Goal: Task Accomplishment & Management: Manage account settings

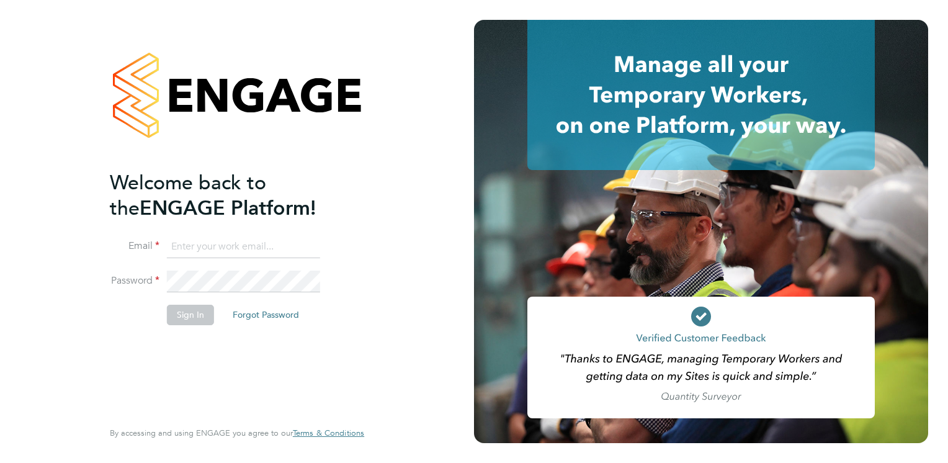
click at [274, 246] on input at bounding box center [243, 247] width 153 height 22
type input "[EMAIL_ADDRESS][DOMAIN_NAME]"
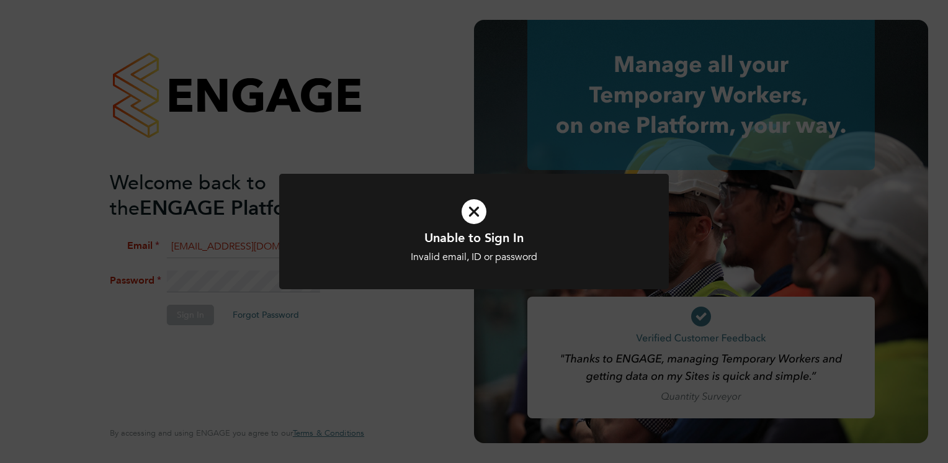
click at [241, 264] on div "Unable to Sign In Invalid email, ID or password Cancel Okay" at bounding box center [474, 231] width 948 height 463
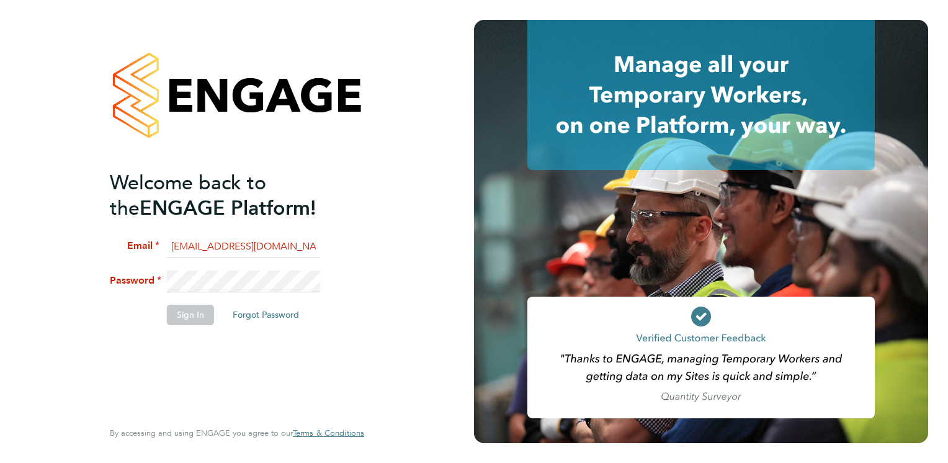
click at [125, 277] on li "Password" at bounding box center [231, 288] width 242 height 35
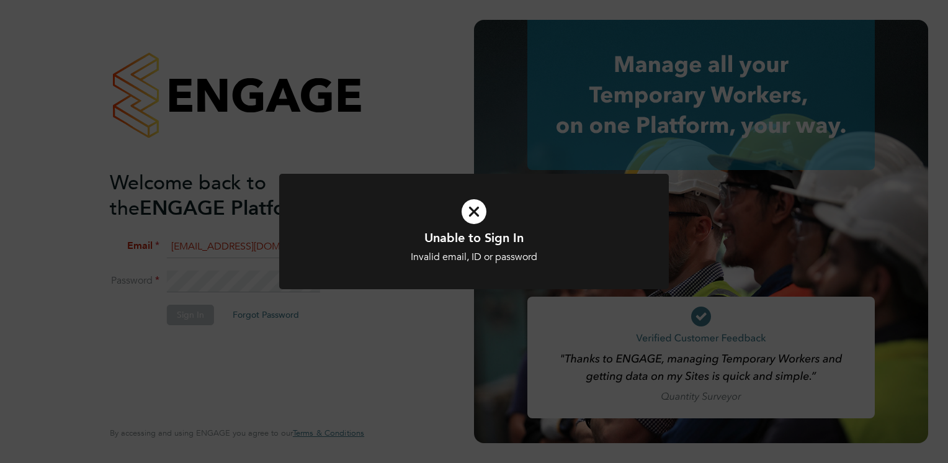
click at [184, 294] on div "Unable to Sign In Invalid email, ID or password Cancel Okay" at bounding box center [474, 231] width 948 height 463
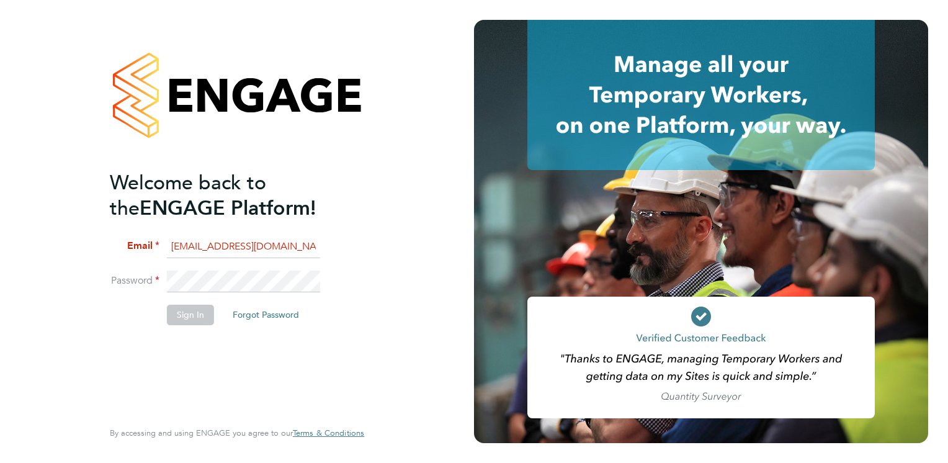
click at [94, 269] on div "Welcome back to the ENGAGE Platform! Email [EMAIL_ADDRESS][DOMAIN_NAME] Passwor…" at bounding box center [237, 231] width 304 height 463
click at [181, 311] on button "Sign In" at bounding box center [190, 315] width 47 height 20
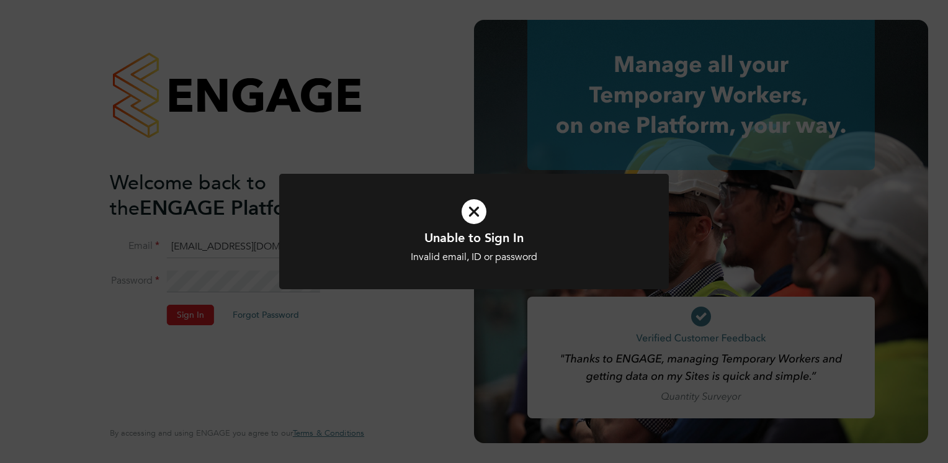
click at [208, 279] on div "Unable to Sign In Invalid email, ID or password Cancel Okay" at bounding box center [474, 231] width 948 height 463
click at [26, 171] on div "Unable to Sign In Invalid email, ID or password Cancel Okay" at bounding box center [474, 231] width 948 height 463
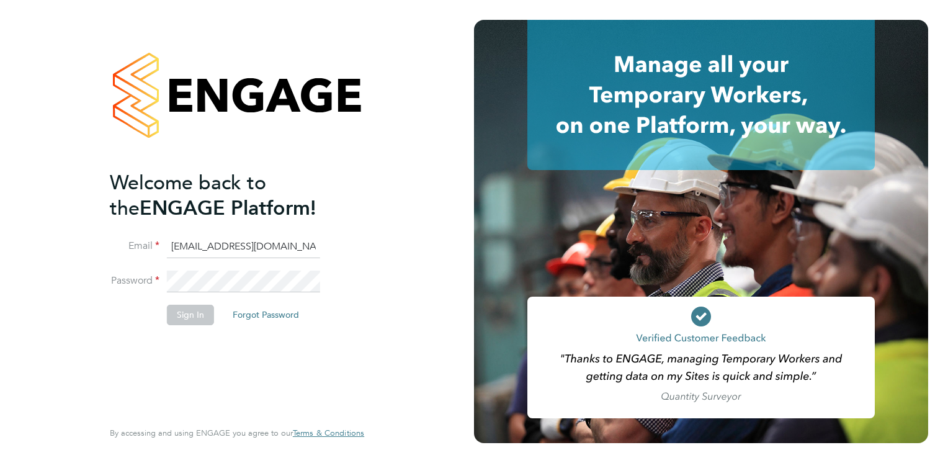
click at [47, 264] on div "Welcome back to the ENGAGE Platform! Email [EMAIL_ADDRESS][DOMAIN_NAME] Passwor…" at bounding box center [237, 231] width 474 height 463
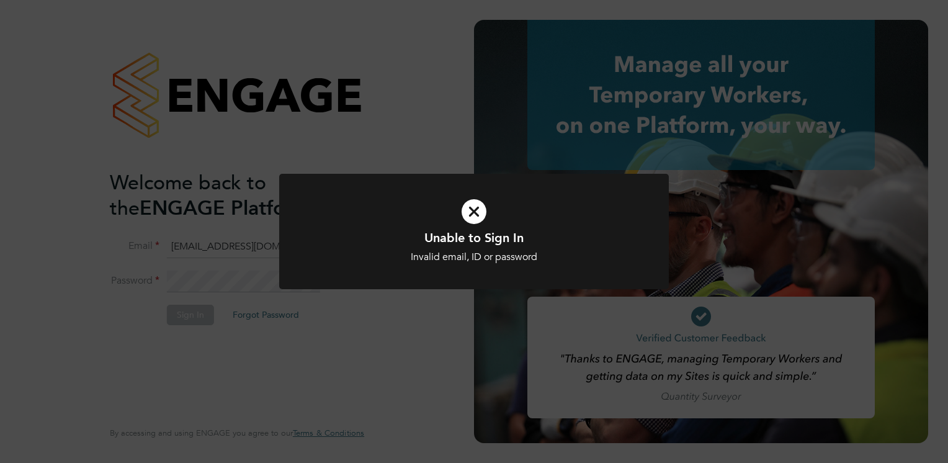
click at [432, 285] on div at bounding box center [474, 232] width 390 height 116
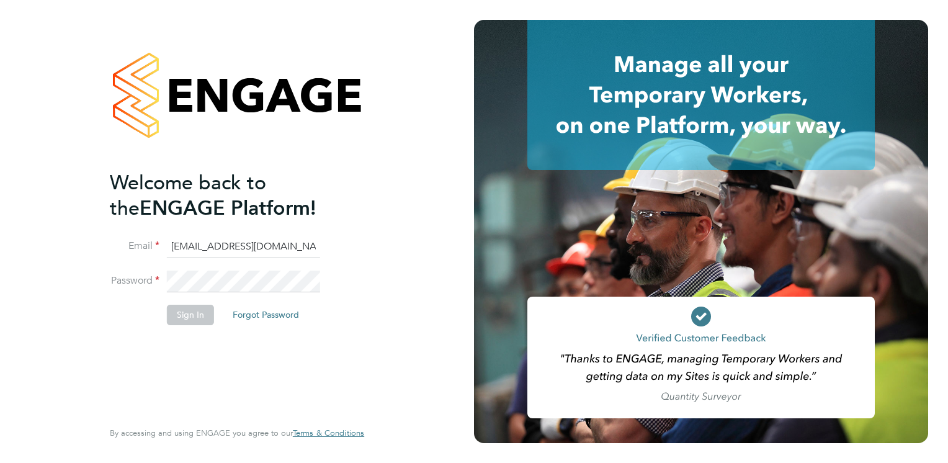
click at [126, 292] on li "Password" at bounding box center [231, 288] width 242 height 35
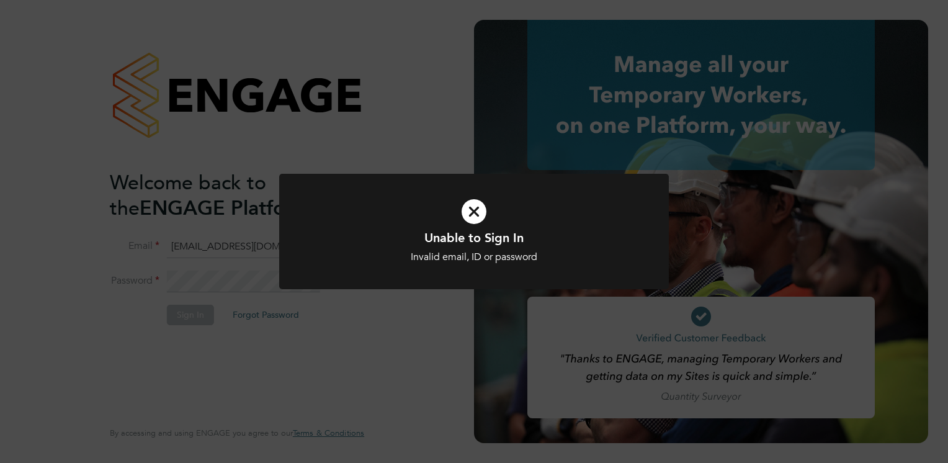
drag, startPoint x: 627, startPoint y: 133, endPoint x: 340, endPoint y: 341, distance: 354.1
click at [340, 341] on div "Unable to Sign In Invalid email, ID or password Cancel Okay" at bounding box center [474, 231] width 948 height 463
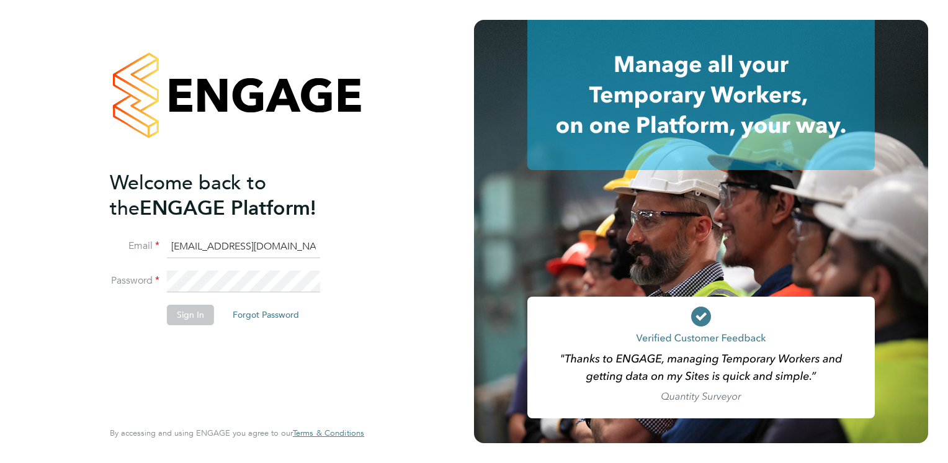
click at [74, 274] on div "Welcome back to the ENGAGE Platform! Email [EMAIL_ADDRESS][DOMAIN_NAME] Passwor…" at bounding box center [237, 231] width 474 height 463
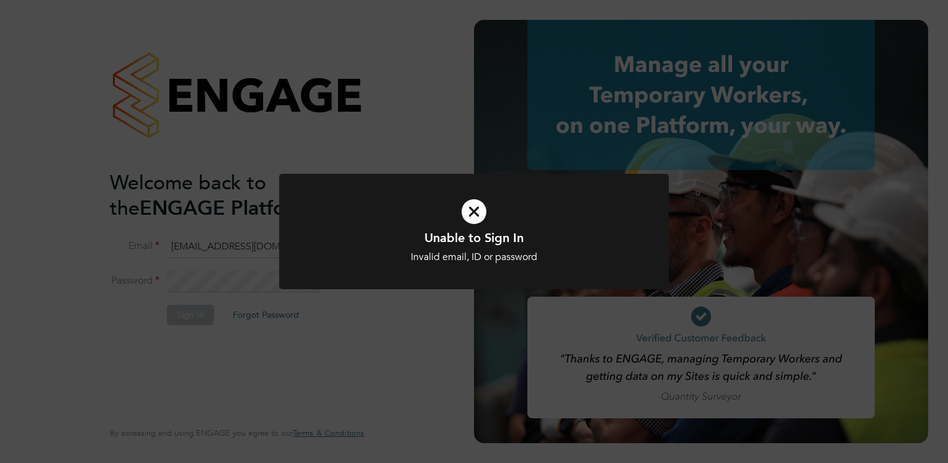
click at [230, 281] on div "Unable to Sign In Invalid email, ID or password Cancel Okay" at bounding box center [474, 231] width 948 height 463
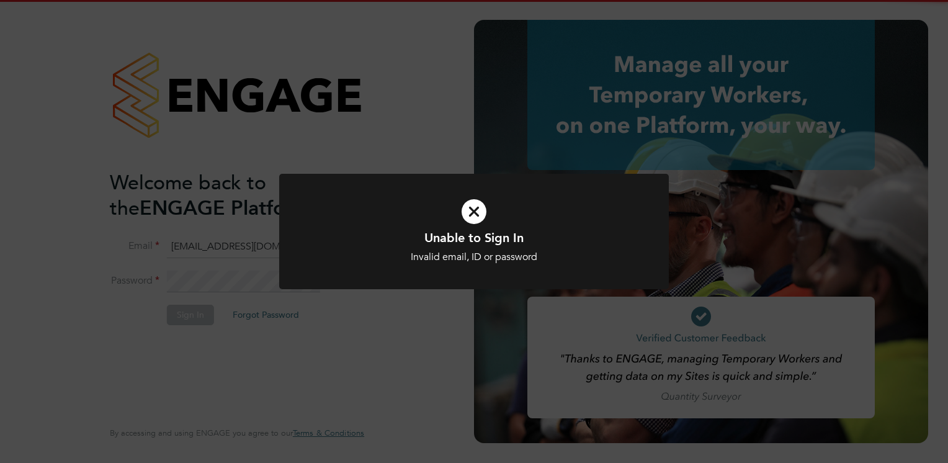
click at [254, 334] on div "Unable to Sign In Invalid email, ID or password Cancel Okay" at bounding box center [474, 231] width 948 height 463
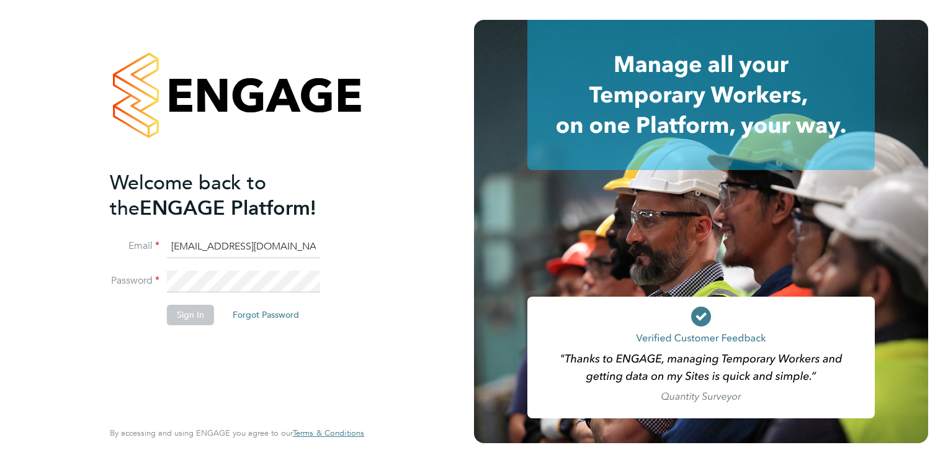
click at [261, 373] on div "Welcome back to the ENGAGE Platform! Email [EMAIL_ADDRESS][DOMAIN_NAME] Passwor…" at bounding box center [231, 293] width 242 height 247
